Goal: Task Accomplishment & Management: Use online tool/utility

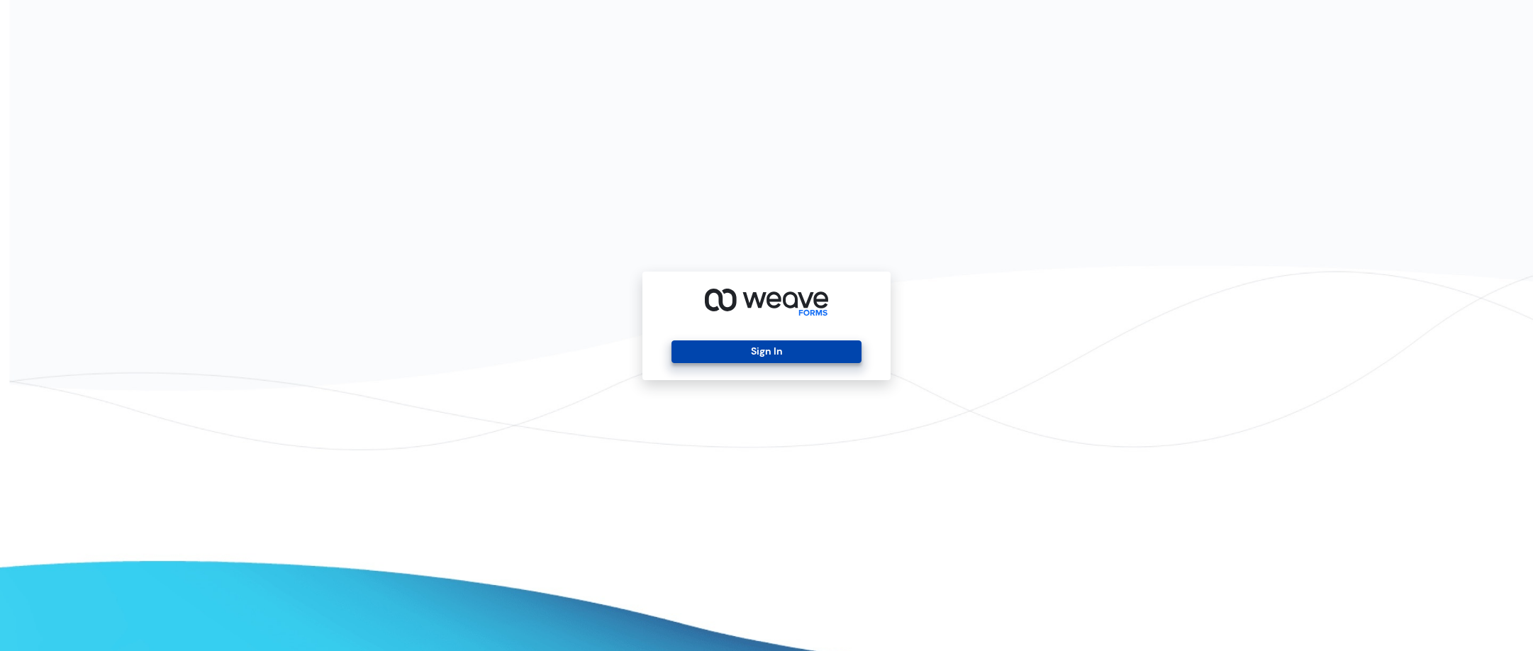
click at [795, 347] on button "Sign In" at bounding box center [766, 351] width 189 height 23
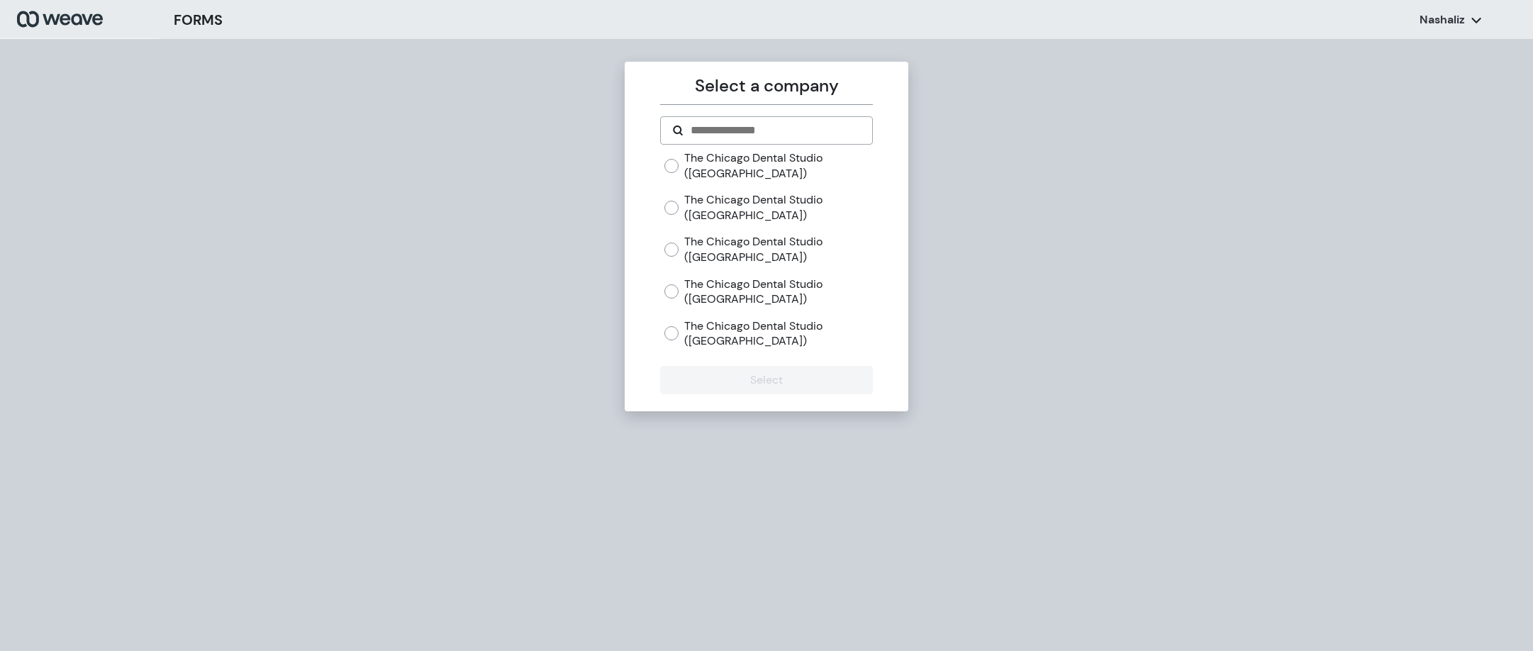
click at [710, 294] on label "The Chicago Dental Studio ([GEOGRAPHIC_DATA])" at bounding box center [778, 292] width 188 height 30
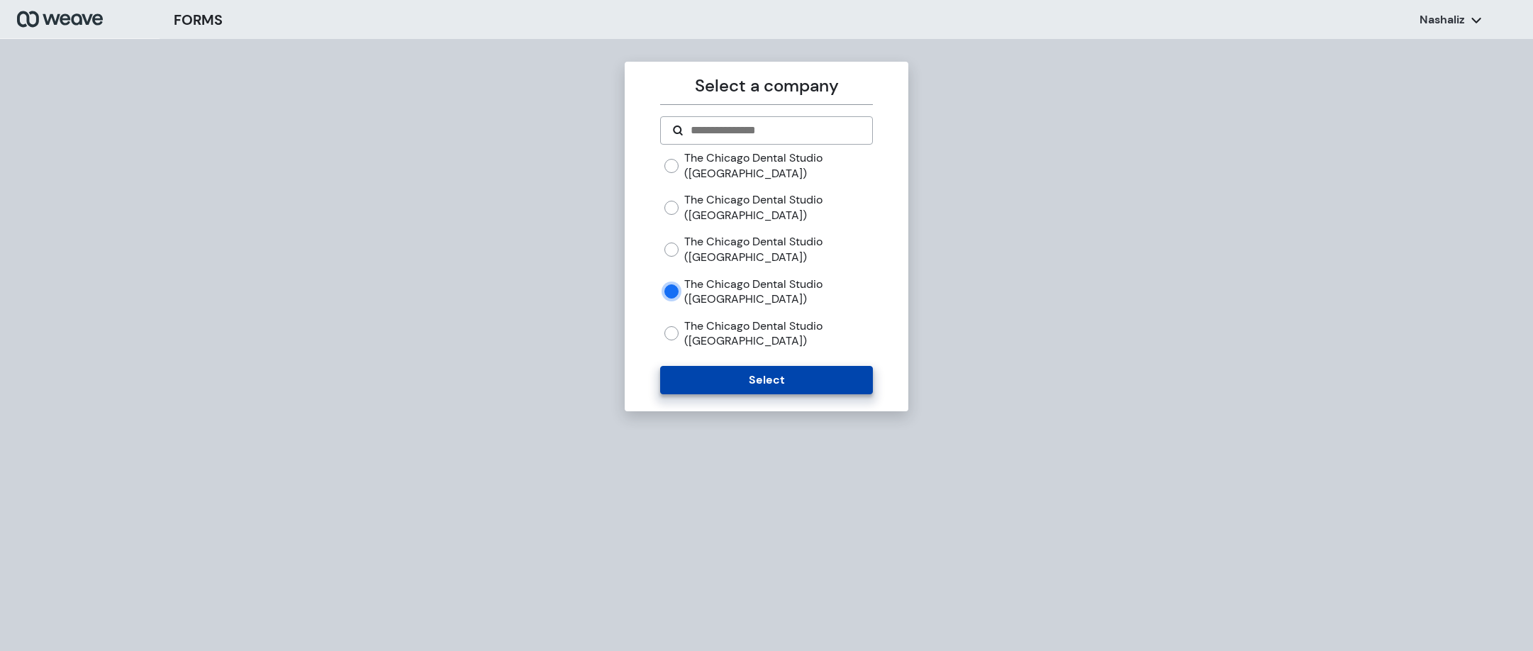
click at [718, 384] on button "Select" at bounding box center [766, 380] width 212 height 28
